Goal: Task Accomplishment & Management: Manage account settings

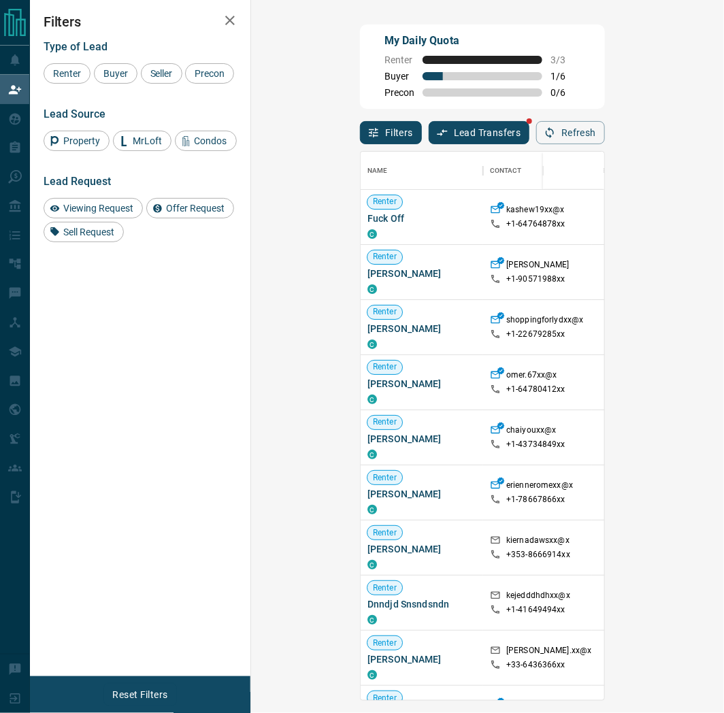
scroll to position [538, 421]
click at [225, 14] on icon "button" at bounding box center [230, 20] width 16 height 16
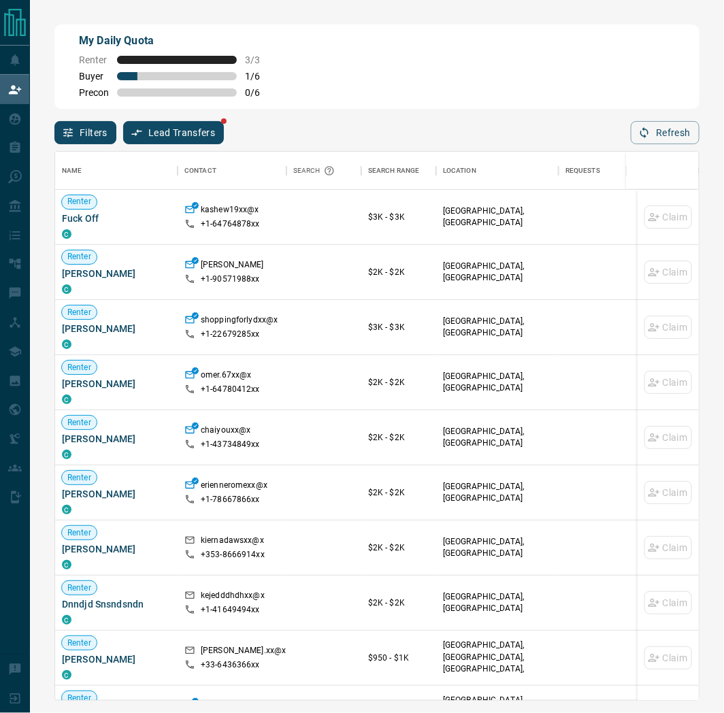
scroll to position [538, 632]
click at [440, 137] on div "Filters Lead Transfers Refresh" at bounding box center [376, 126] width 645 height 35
click at [352, 94] on div "My Daily Quota Renter 3 / 3 Buyer 1 / 6 Precon 0 / 6" at bounding box center [376, 67] width 645 height 84
drag, startPoint x: 376, startPoint y: 16, endPoint x: 362, endPoint y: 36, distance: 24.0
click at [370, 23] on div "My Daily Quota Renter 3 / 3 Buyer 1 / 6 Precon 0 / 6 Filters Lead Transfers Ref…" at bounding box center [377, 307] width 694 height 614
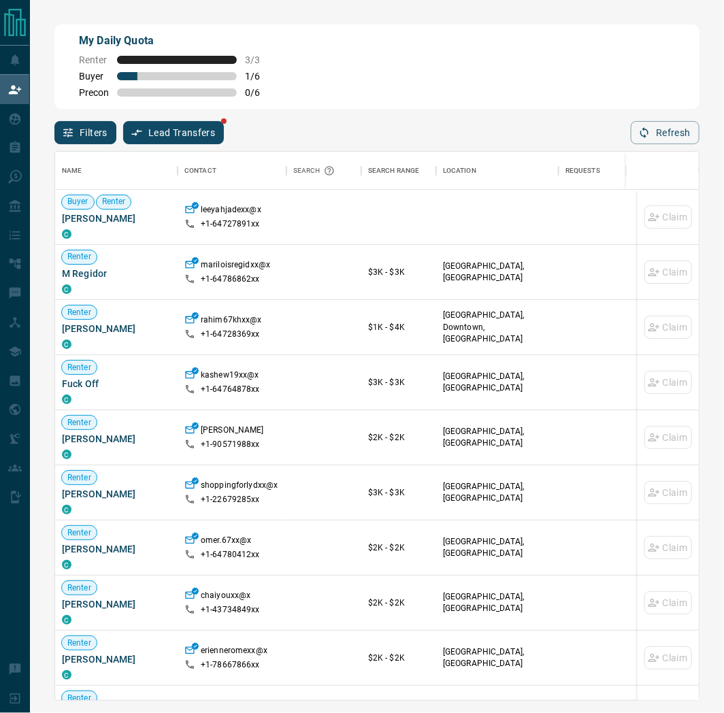
click at [334, 65] on div "My Daily Quota Renter 3 / 3 Buyer 1 / 6 Precon 0 / 6" at bounding box center [376, 67] width 645 height 84
click at [595, 52] on div "My Daily Quota Renter 3 / 3 Buyer 1 / 6 Precon 0 / 6" at bounding box center [376, 67] width 645 height 84
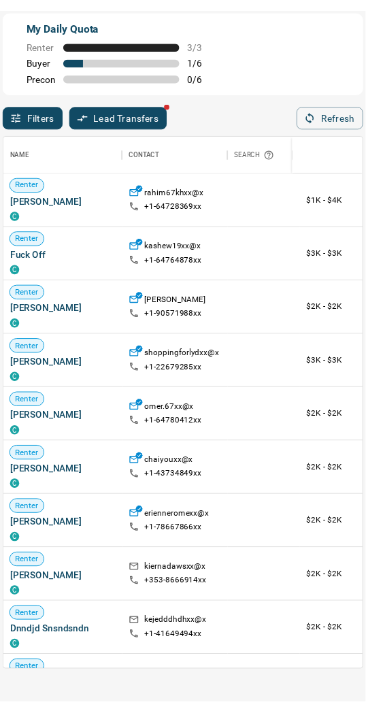
scroll to position [0, 0]
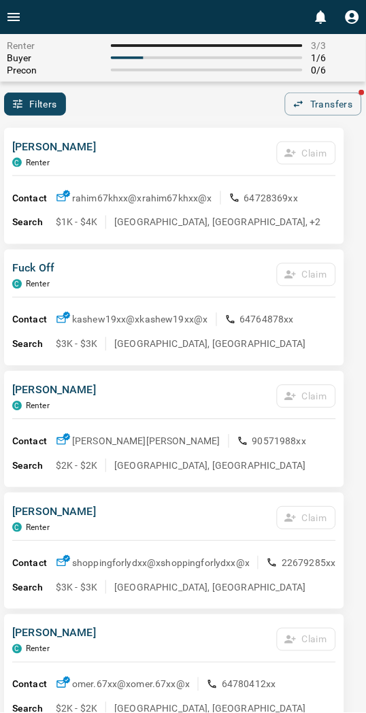
drag, startPoint x: 138, startPoint y: 94, endPoint x: 12, endPoint y: 109, distance: 127.5
click at [138, 94] on div "Filters Transfers" at bounding box center [183, 104] width 366 height 23
drag, startPoint x: 242, startPoint y: 124, endPoint x: 233, endPoint y: 126, distance: 9.1
click at [193, 131] on div "[PERSON_NAME] C Renter Claim Contact rahim67khxx@x rahim67khxx@x 64728369xx Sea…" at bounding box center [174, 186] width 340 height 116
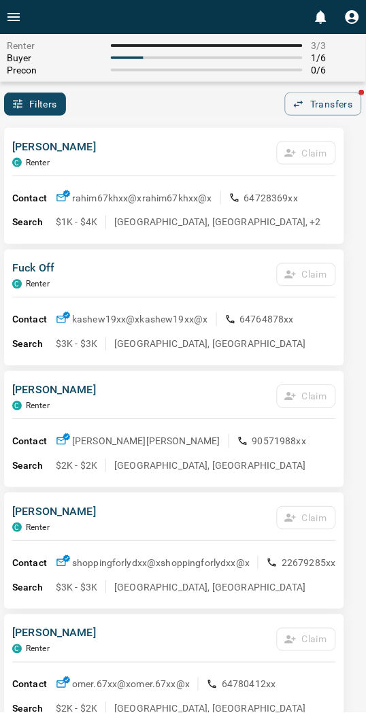
drag, startPoint x: 119, startPoint y: 123, endPoint x: 109, endPoint y: 103, distance: 22.2
